Goal: Entertainment & Leisure: Consume media (video, audio)

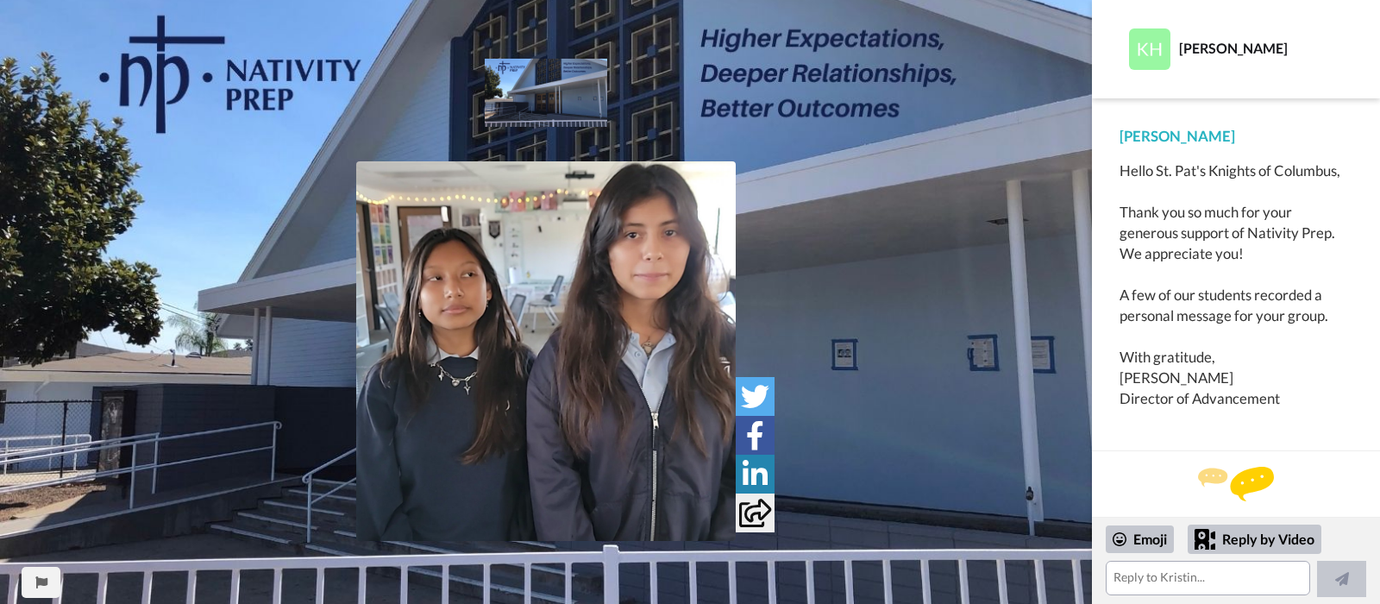
click at [534, 330] on img at bounding box center [545, 350] width 379 height 379
click at [86, 216] on div "Play/Pause" at bounding box center [546, 313] width 1092 height 509
click at [99, 216] on div "Play/Pause" at bounding box center [546, 313] width 1092 height 509
click at [451, 299] on video at bounding box center [545, 350] width 379 height 379
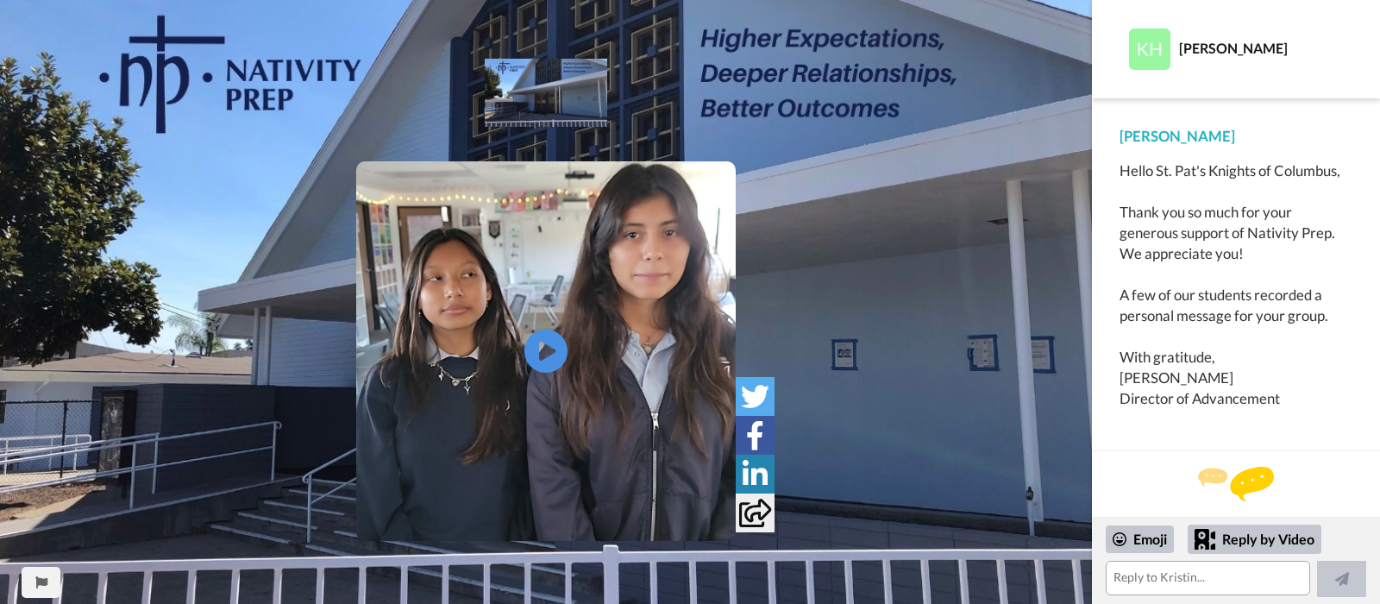
click at [451, 299] on video at bounding box center [545, 350] width 379 height 379
click at [558, 312] on icon "Play/Pause" at bounding box center [547, 351] width 46 height 82
click at [545, 349] on icon at bounding box center [547, 352] width 46 height 46
click at [545, 349] on icon "Play/Pause" at bounding box center [547, 351] width 46 height 82
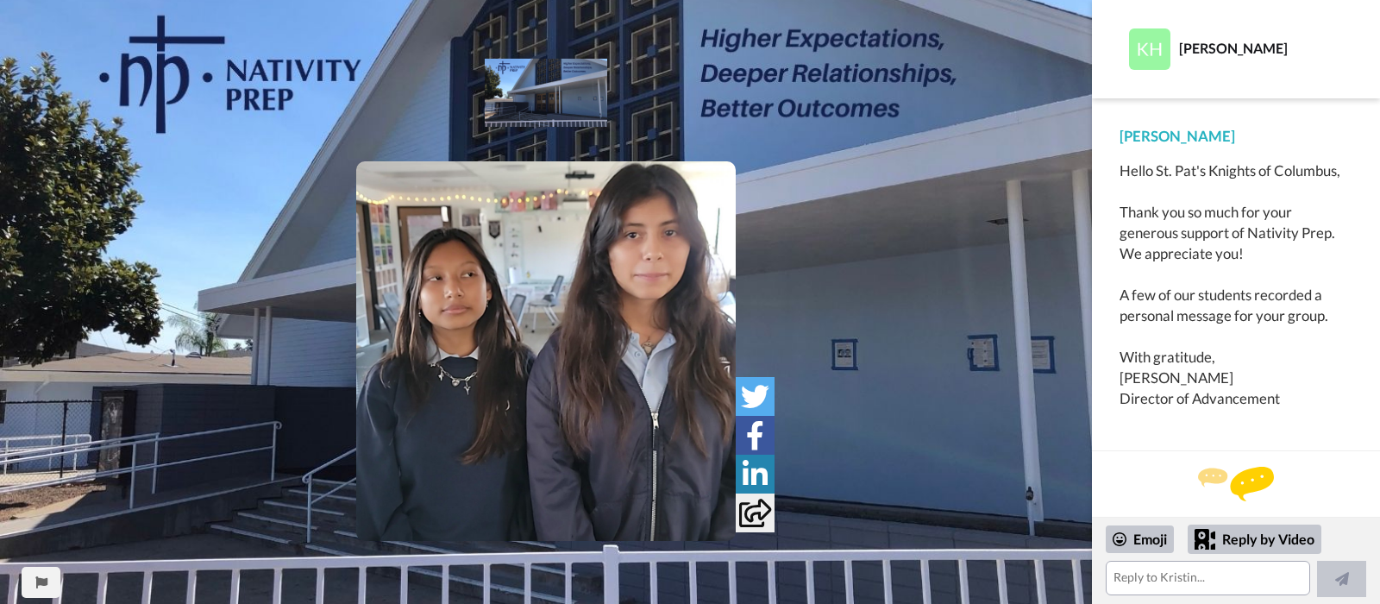
click at [238, 298] on div "Play/Pause" at bounding box center [546, 313] width 1092 height 509
click at [552, 306] on video at bounding box center [545, 350] width 379 height 379
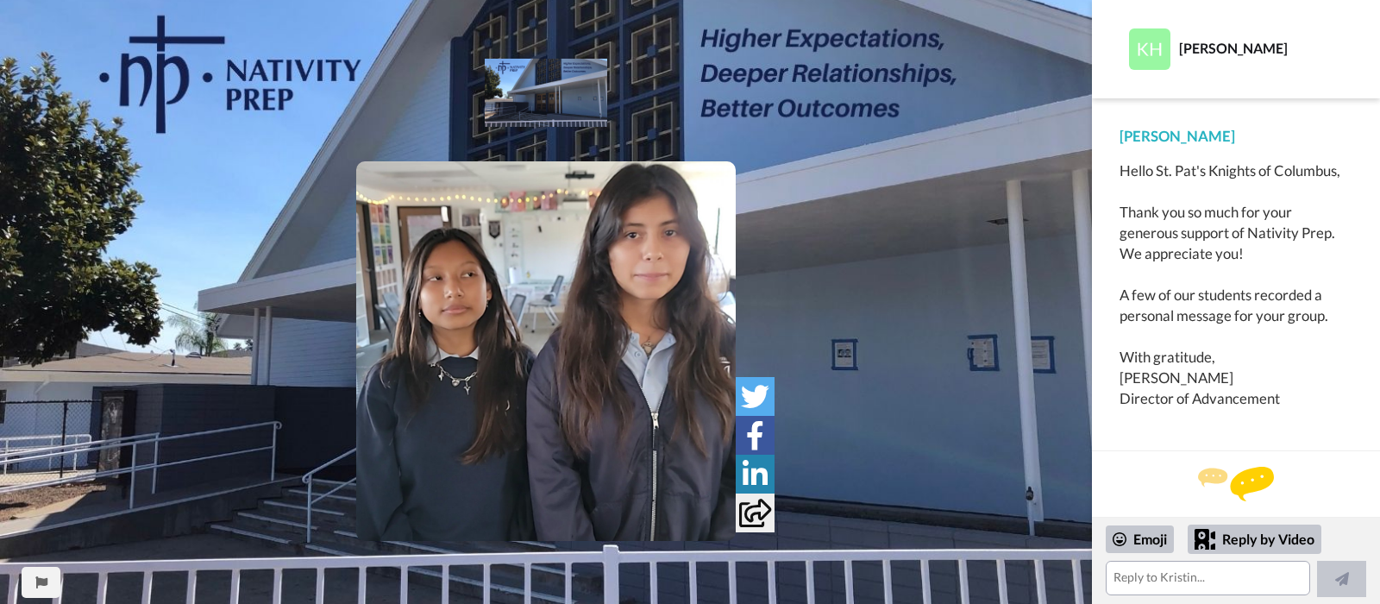
click at [541, 283] on video at bounding box center [545, 350] width 379 height 379
click at [634, 333] on video at bounding box center [545, 350] width 379 height 379
click at [542, 351] on icon "Play/Pause" at bounding box center [547, 351] width 46 height 82
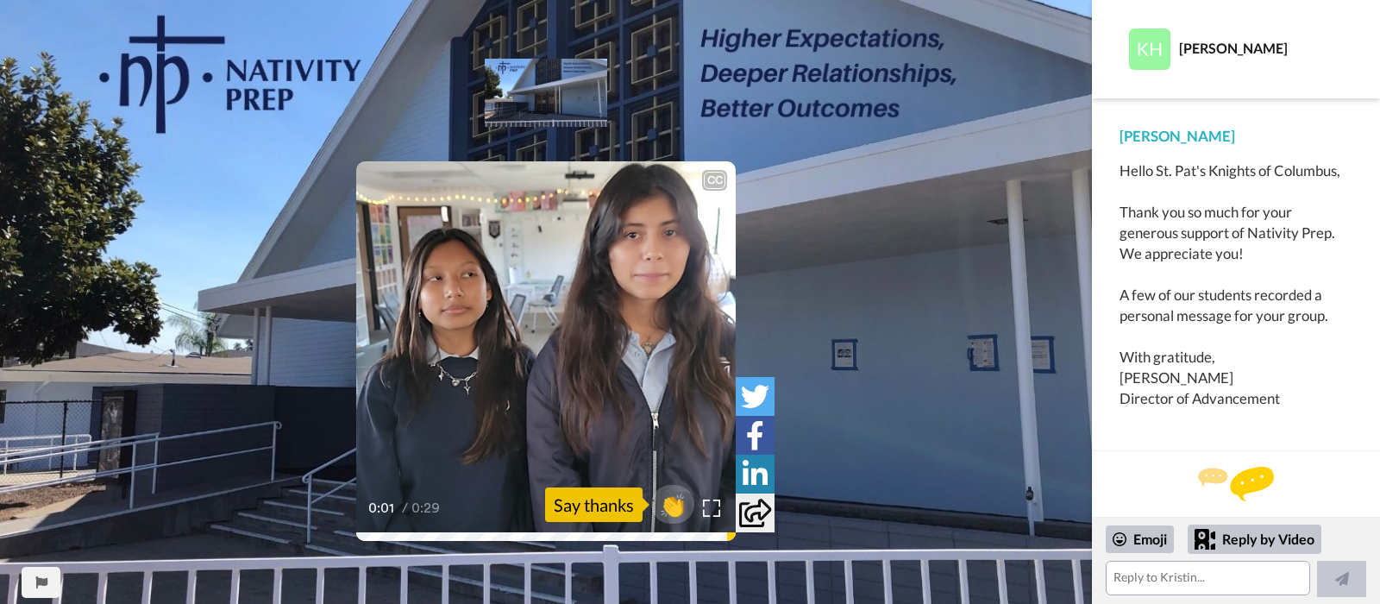
click at [546, 312] on icon "Play/Pause" at bounding box center [547, 351] width 46 height 82
